Goal: Obtain resource: Obtain resource

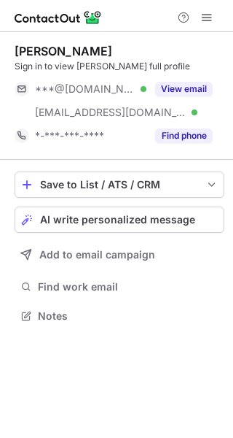
scroll to position [306, 233]
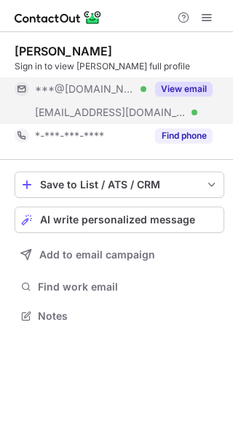
click at [186, 88] on button "View email" at bounding box center [184, 89] width 58 height 15
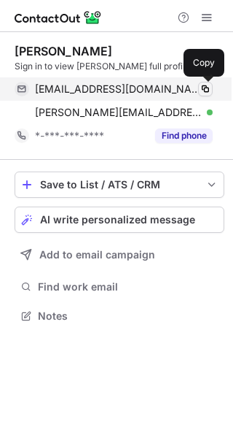
click at [200, 85] on span at bounding box center [206, 89] width 12 height 12
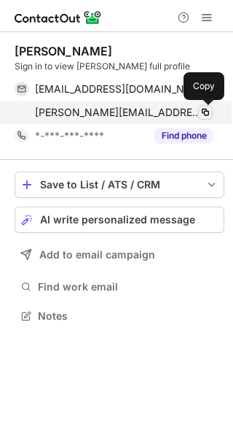
click at [206, 109] on span at bounding box center [206, 112] width 12 height 12
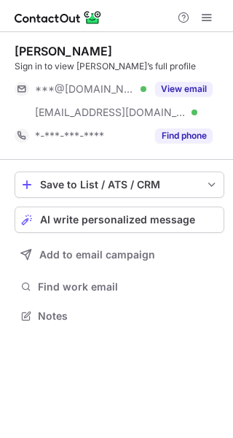
scroll to position [306, 233]
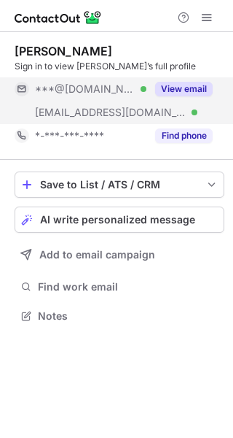
click at [196, 81] on div "View email" at bounding box center [180, 88] width 66 height 23
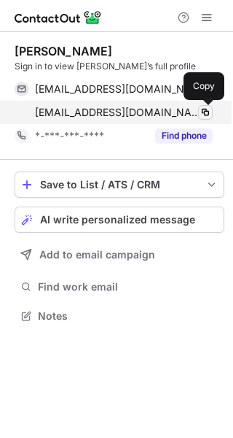
click at [206, 109] on span at bounding box center [206, 112] width 12 height 12
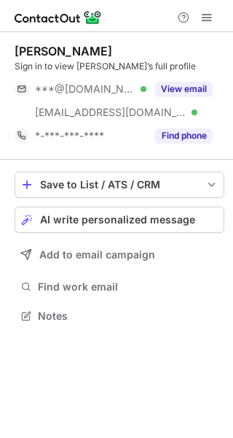
scroll to position [306, 233]
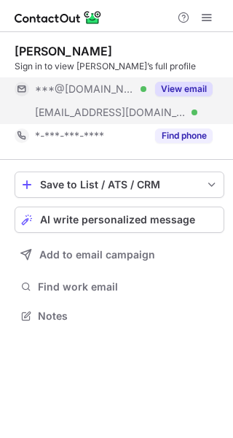
click at [193, 85] on button "View email" at bounding box center [184, 89] width 58 height 15
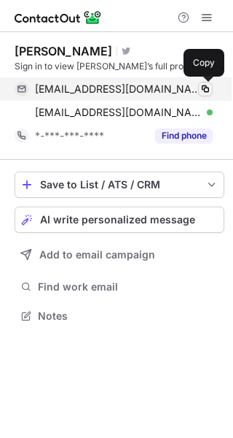
click at [204, 89] on span at bounding box center [206, 89] width 12 height 12
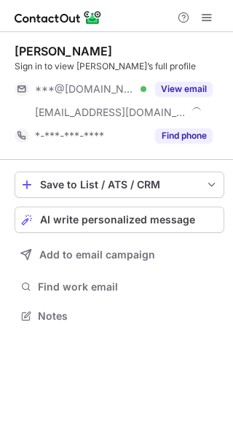
scroll to position [306, 233]
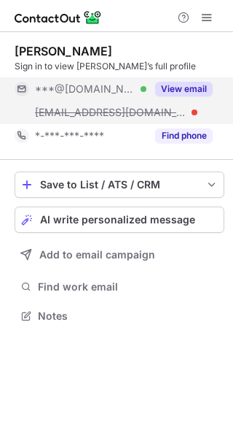
click at [197, 85] on button "View email" at bounding box center [184, 89] width 58 height 15
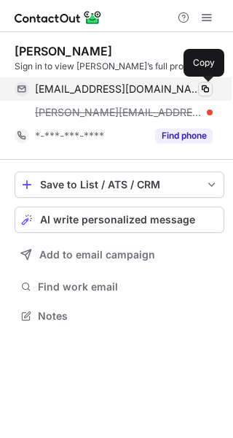
click at [207, 87] on span at bounding box center [206, 89] width 12 height 12
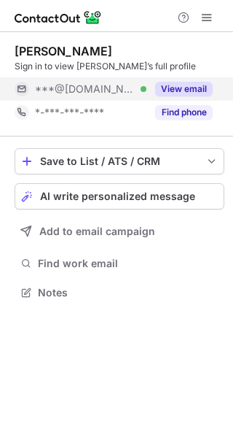
scroll to position [282, 233]
click at [202, 85] on button "View email" at bounding box center [184, 89] width 58 height 15
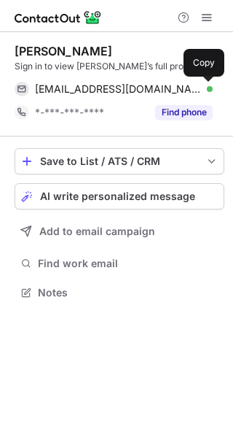
click at [202, 85] on span at bounding box center [206, 89] width 12 height 12
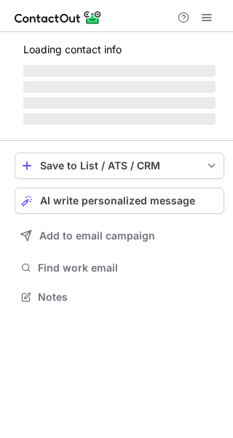
scroll to position [306, 233]
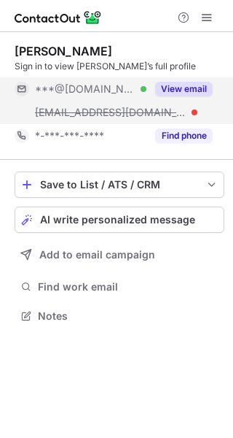
click at [196, 86] on button "View email" at bounding box center [184, 89] width 58 height 15
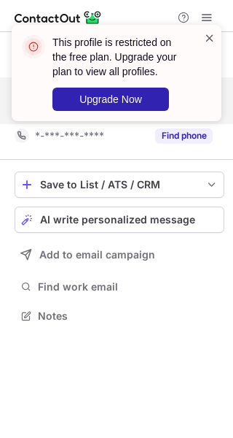
click at [209, 38] on span at bounding box center [210, 38] width 12 height 15
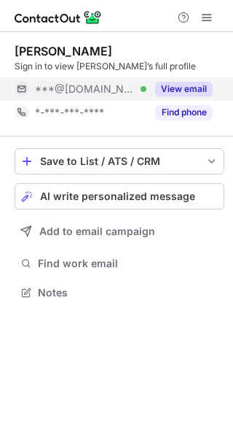
scroll to position [282, 233]
